Goal: Download file/media

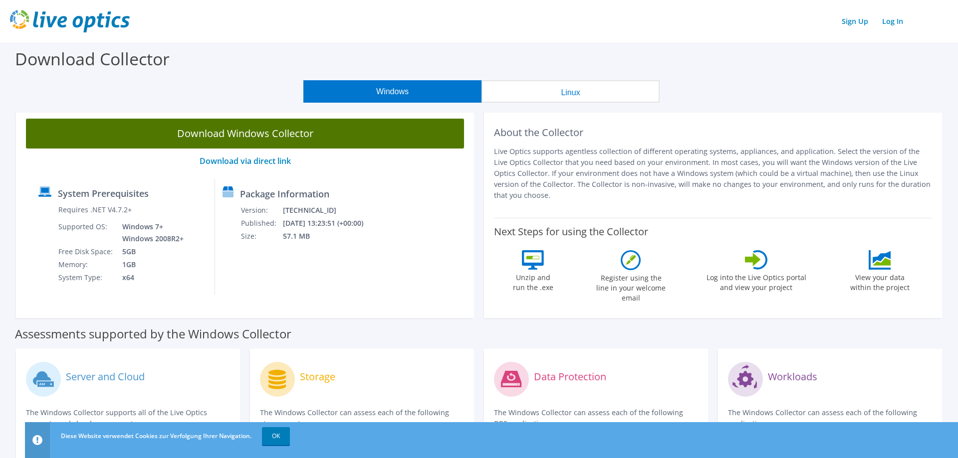
click at [325, 136] on link "Download Windows Collector" at bounding box center [245, 134] width 438 height 30
click at [223, 132] on link "Download Windows Collector" at bounding box center [245, 134] width 438 height 30
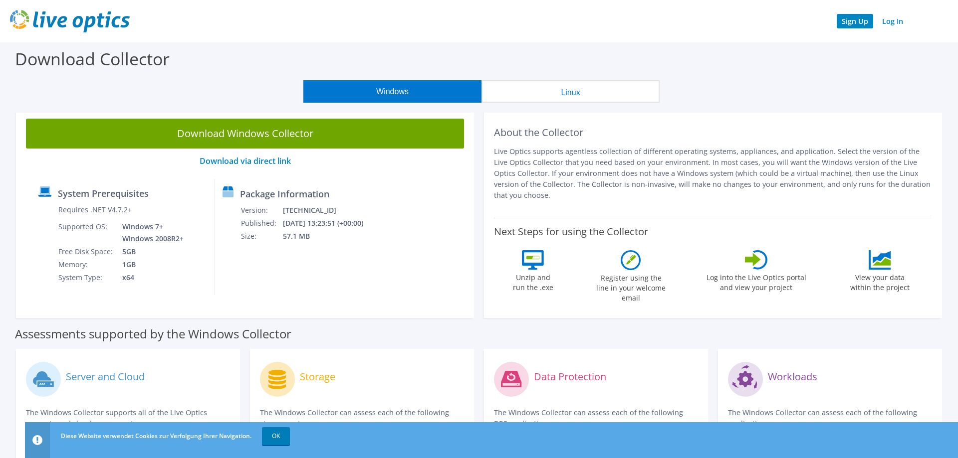
click at [857, 24] on link "Sign Up" at bounding box center [854, 21] width 36 height 14
click at [895, 24] on link "Log In" at bounding box center [892, 21] width 31 height 14
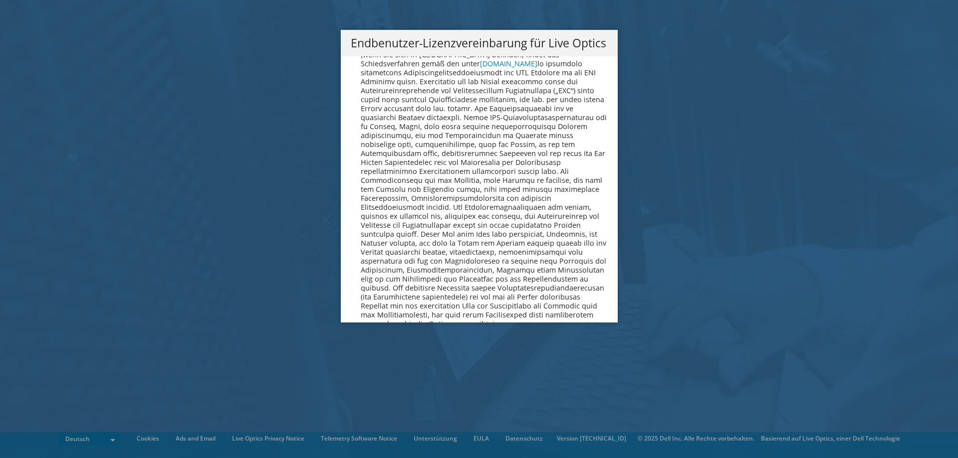
scroll to position [4723, 0]
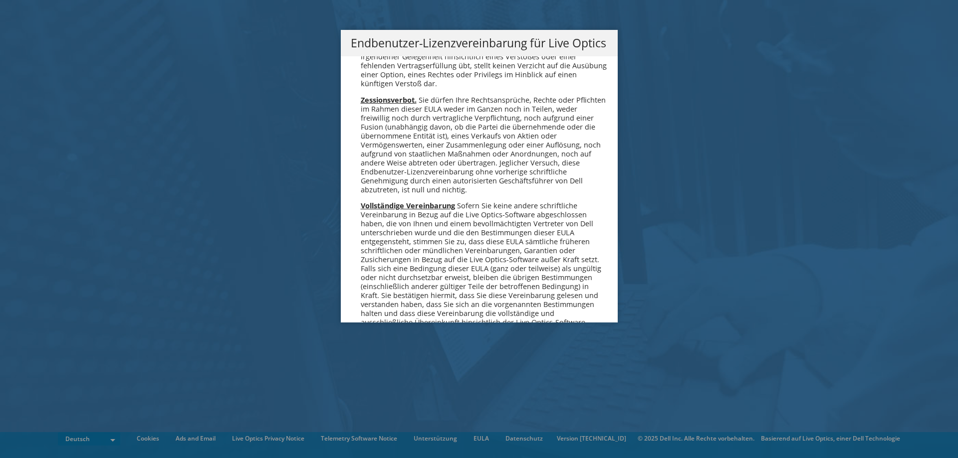
click at [400, 389] on link "Ich stimme zu" at bounding box center [392, 401] width 82 height 24
